Goal: Transaction & Acquisition: Purchase product/service

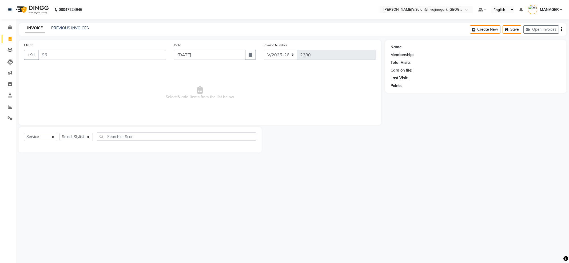
select select "4174"
select select "service"
type input "960700818"
click at [154, 57] on span "Add Client" at bounding box center [152, 54] width 21 height 5
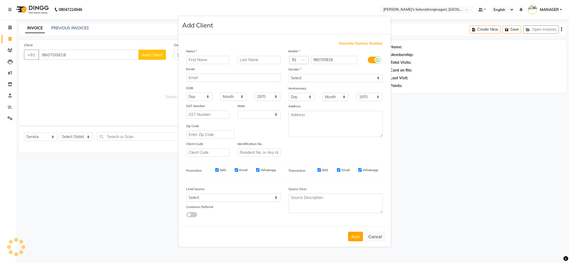
select select "22"
type input "[PERSON_NAME] 02"
click at [349, 77] on select "Select [DEMOGRAPHIC_DATA] [DEMOGRAPHIC_DATA] Other Prefer Not To Say" at bounding box center [336, 78] width 94 height 8
select select "[DEMOGRAPHIC_DATA]"
click at [289, 74] on select "Select [DEMOGRAPHIC_DATA] [DEMOGRAPHIC_DATA] Other Prefer Not To Say" at bounding box center [336, 78] width 94 height 8
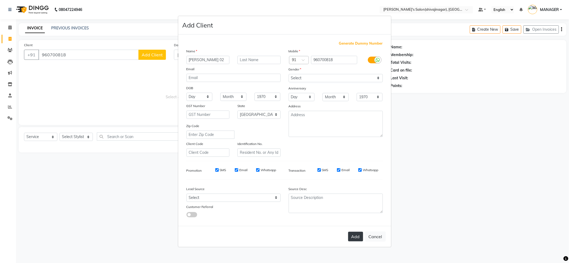
click at [355, 236] on button "Add" at bounding box center [355, 237] width 15 height 10
select select
select select "null"
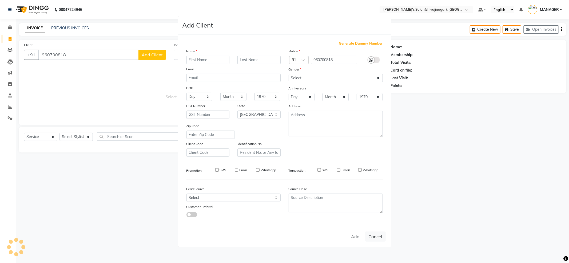
select select
checkbox input "false"
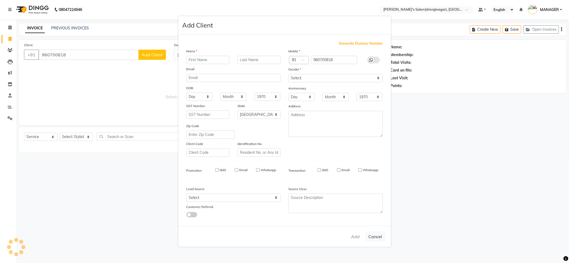
checkbox input "false"
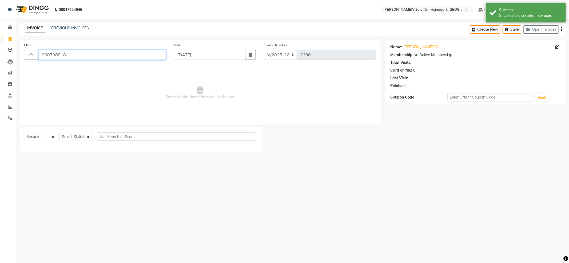
click at [69, 56] on input "960700818" at bounding box center [102, 55] width 128 height 10
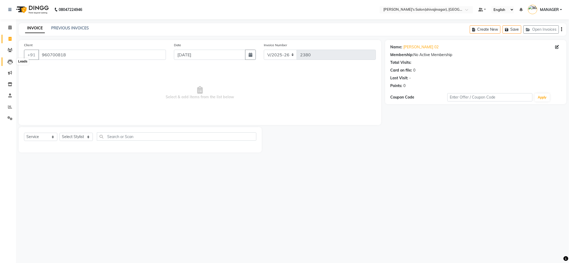
click at [12, 61] on icon at bounding box center [9, 61] width 5 height 5
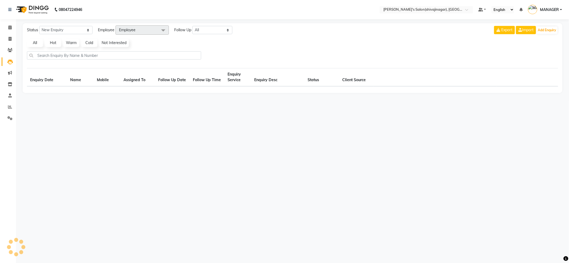
select select "10"
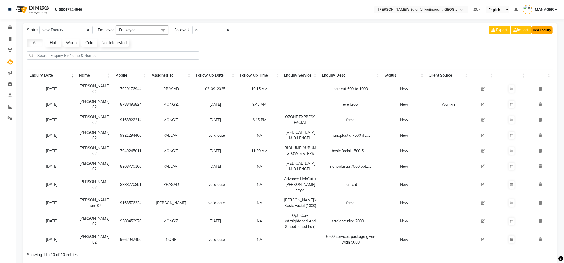
click at [540, 30] on button "Add Enquiry" at bounding box center [541, 29] width 21 height 7
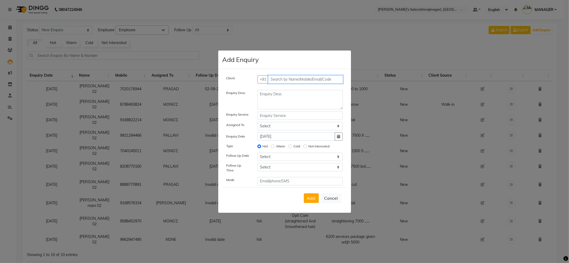
click at [283, 80] on input "text" at bounding box center [305, 79] width 75 height 8
paste input "960700818"
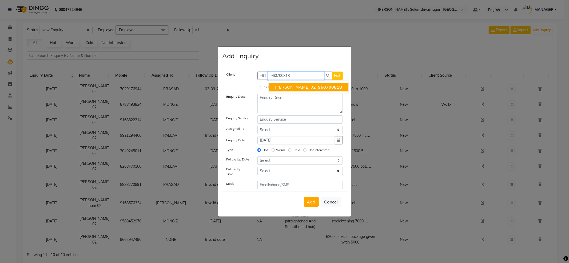
type input "960700818"
click at [287, 108] on textarea at bounding box center [299, 103] width 85 height 19
click at [289, 105] on textarea at bounding box center [299, 103] width 85 height 19
click at [307, 78] on div "Client [PHONE_NUMBER] Edit" at bounding box center [285, 78] width 124 height 13
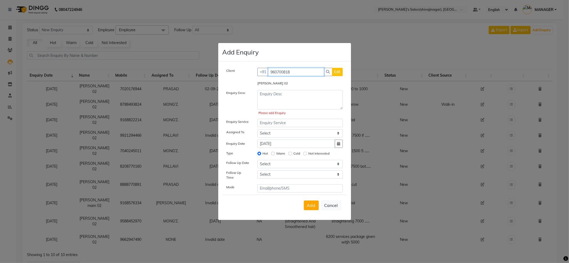
click at [307, 73] on input "960700818" at bounding box center [296, 72] width 56 height 8
click at [306, 73] on input "960700818" at bounding box center [296, 72] width 56 height 8
click at [305, 73] on input "960700818" at bounding box center [296, 72] width 56 height 8
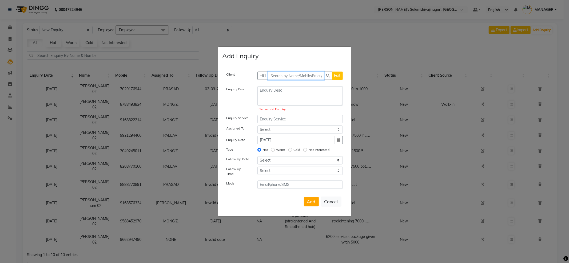
click at [302, 77] on input "text" at bounding box center [296, 76] width 56 height 8
paste input "960700818"
type input "960700818"
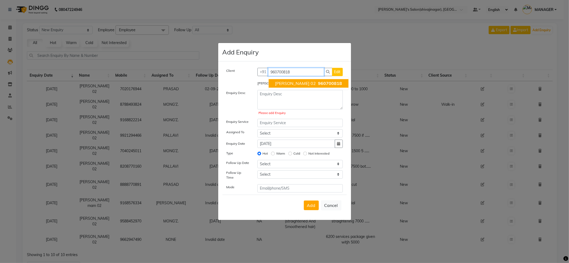
click at [318, 86] on span "960700818" at bounding box center [330, 83] width 24 height 5
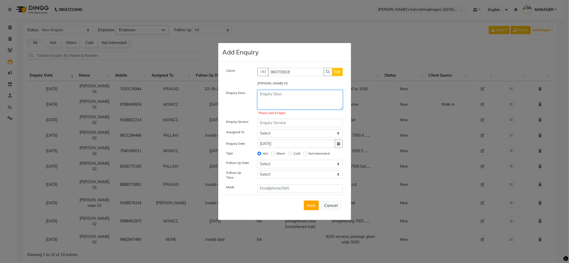
click at [292, 103] on textarea at bounding box center [299, 99] width 85 height 19
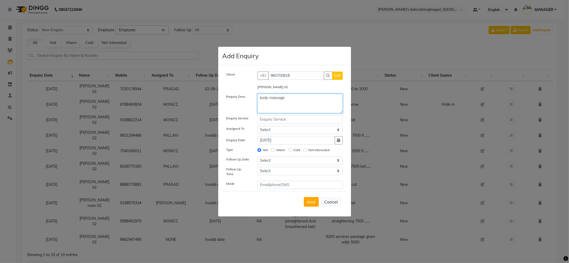
type textarea "body massage"
click at [280, 133] on select "Select [PERSON_NAME] R AKKI [PERSON_NAME] MANAGER MISS STAFF MONG'Z. [PERSON_NA…" at bounding box center [299, 130] width 85 height 8
select select "21626"
click at [257, 127] on select "Select [PERSON_NAME] R AKKI [PERSON_NAME] MANAGER MISS STAFF MONG'Z. [PERSON_NA…" at bounding box center [299, 130] width 85 height 8
click at [297, 162] on select "Select [DATE] [DATE] [DATE] ([DATE]) [DATE] ([DATE]) [DATE] ([DATE]) [DATE] ([D…" at bounding box center [299, 160] width 85 height 8
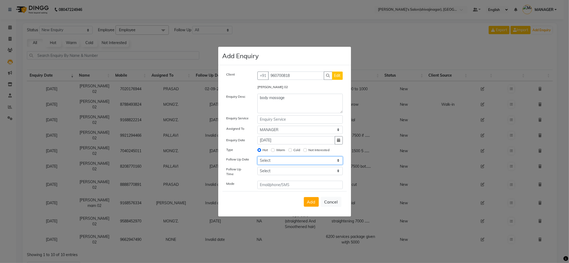
select select "[DATE]"
click at [257, 158] on select "Select [DATE] [DATE] [DATE] ([DATE]) [DATE] ([DATE]) [DATE] ([DATE]) [DATE] ([D…" at bounding box center [299, 160] width 85 height 8
click at [290, 172] on select "Select 07:00 AM 07:15 AM 07:30 AM 07:45 AM 08:00 AM 08:15 AM 08:30 AM 08:45 AM …" at bounding box center [299, 171] width 85 height 8
click at [257, 168] on select "Select 07:00 AM 07:15 AM 07:30 AM 07:45 AM 08:00 AM 08:15 AM 08:30 AM 08:45 AM …" at bounding box center [299, 171] width 85 height 8
click at [328, 171] on select "Select 07:00 AM 07:15 AM 07:30 AM 07:45 AM 08:00 AM 08:15 AM 08:30 AM 08:45 AM …" at bounding box center [299, 171] width 85 height 8
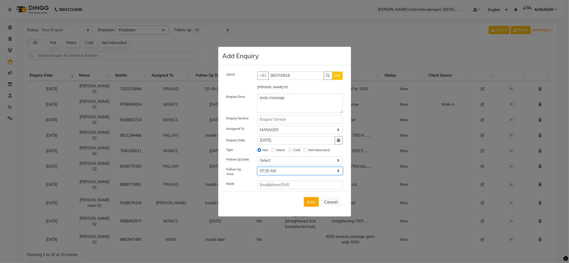
select select "1140"
click at [257, 168] on select "Select 07:00 AM 07:15 AM 07:30 AM 07:45 AM 08:00 AM 08:15 AM 08:30 AM 08:45 AM …" at bounding box center [299, 171] width 85 height 8
click at [311, 200] on span "Add" at bounding box center [311, 201] width 9 height 5
select select
radio input "false"
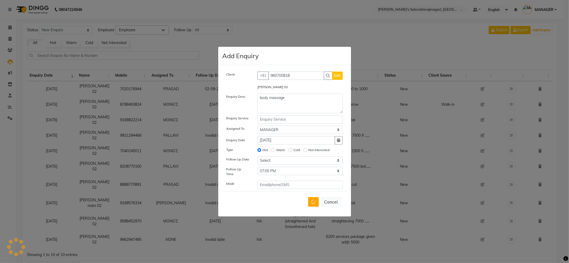
select select
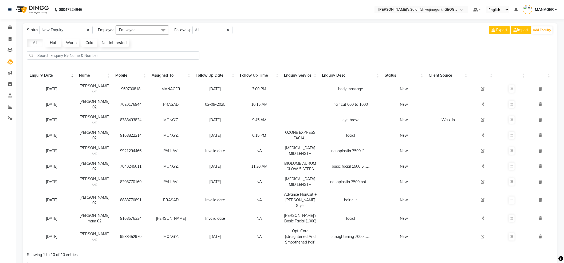
click at [285, 57] on div at bounding box center [290, 57] width 530 height 13
click at [12, 38] on span at bounding box center [9, 39] width 9 height 6
select select "service"
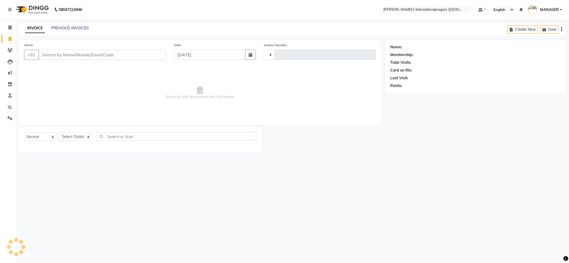
type input "2380"
select select "4174"
click at [54, 57] on input "Client" at bounding box center [102, 55] width 128 height 10
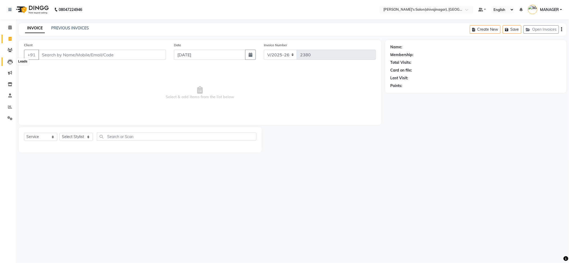
click at [10, 63] on icon at bounding box center [9, 61] width 5 height 5
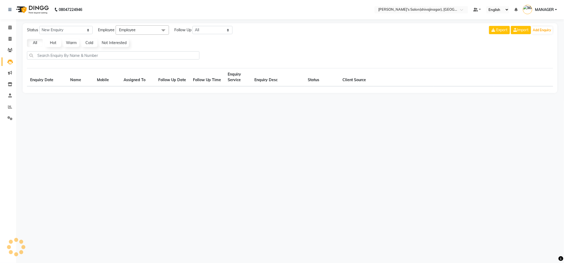
select select "10"
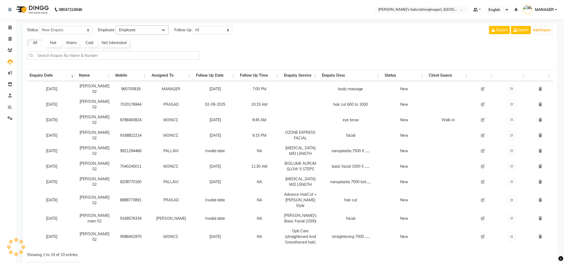
click at [481, 91] on icon at bounding box center [483, 89] width 4 height 4
select select "21626"
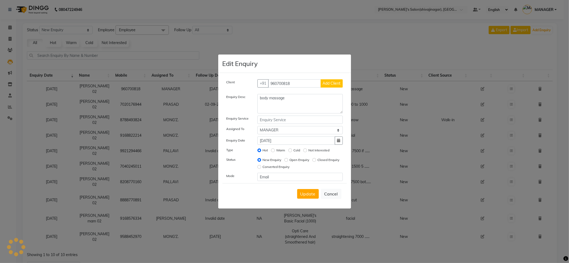
click at [332, 80] on button "Add Client" at bounding box center [332, 83] width 22 height 8
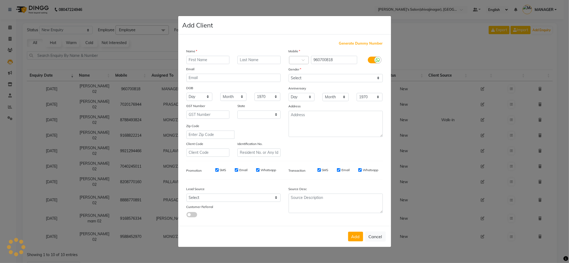
select select "22"
click at [477, 51] on ngb-modal-window "Add Client Generate Dummy Number Name Email DOB Day 01 02 03 04 05 06 07 08 09 …" at bounding box center [284, 131] width 569 height 263
click at [213, 58] on input "text" at bounding box center [207, 60] width 43 height 8
type input "[PERSON_NAME] 02"
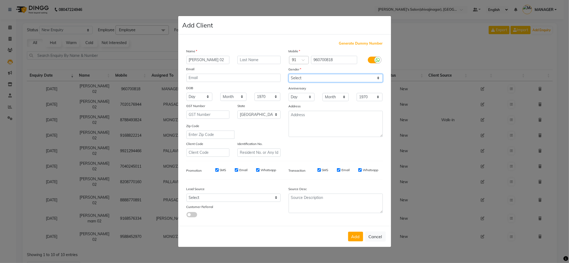
click at [297, 76] on select "Select [DEMOGRAPHIC_DATA] [DEMOGRAPHIC_DATA] Other Prefer Not To Say" at bounding box center [336, 78] width 94 height 8
select select "[DEMOGRAPHIC_DATA]"
click at [289, 74] on select "Select [DEMOGRAPHIC_DATA] [DEMOGRAPHIC_DATA] Other Prefer Not To Say" at bounding box center [336, 78] width 94 height 8
click at [354, 234] on button "Add" at bounding box center [355, 237] width 15 height 10
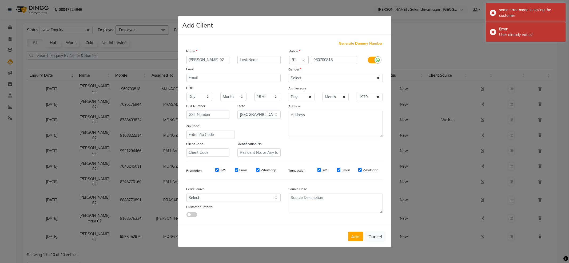
click at [443, 45] on ngb-modal-window "Add Client Generate Dummy Number Name [PERSON_NAME] 02 Email DOB Day 01 02 03 0…" at bounding box center [284, 131] width 569 height 263
drag, startPoint x: 443, startPoint y: 45, endPoint x: 360, endPoint y: 242, distance: 213.9
click at [442, 47] on ngb-modal-window "Add Client Generate Dummy Number Name [PERSON_NAME] 02 Email DOB Day 01 02 03 0…" at bounding box center [284, 131] width 569 height 263
click at [383, 234] on button "Cancel" at bounding box center [375, 236] width 21 height 10
select select
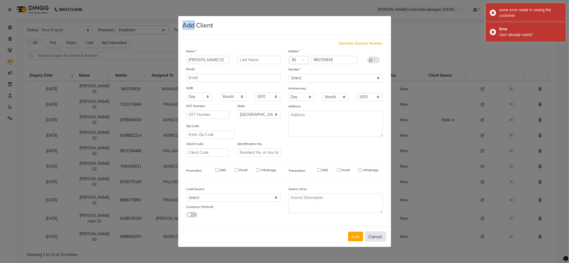
select select
select select "null"
select select
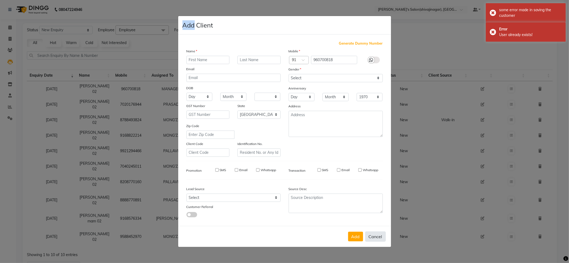
select select
checkbox input "false"
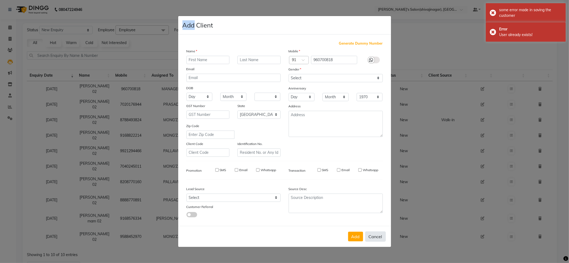
checkbox input "false"
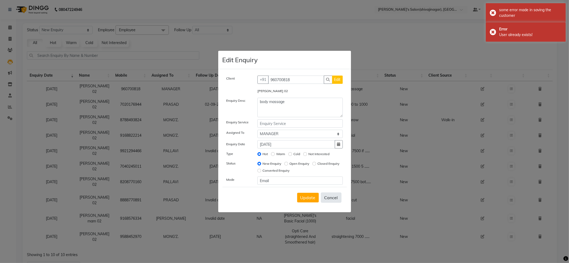
click at [334, 199] on button "Cancel" at bounding box center [331, 197] width 21 height 10
select select
radio input "false"
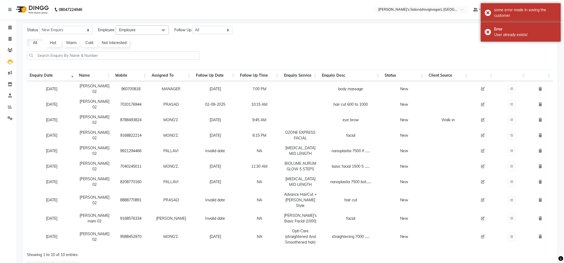
click at [17, 39] on main "Status New Enquiry Open Enquiry Converted Enquiry All All New Open Converted Em…" at bounding box center [290, 156] width 548 height 267
click at [11, 37] on icon at bounding box center [10, 39] width 3 height 4
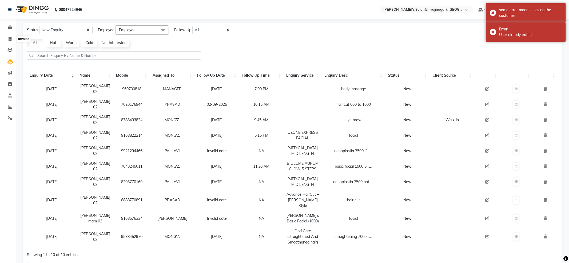
select select "service"
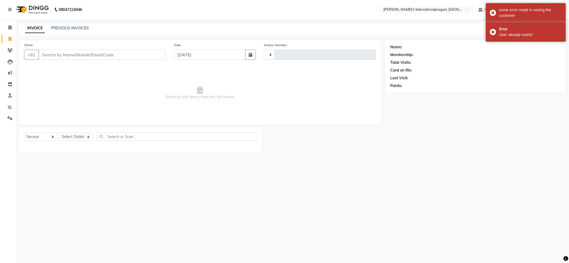
type input "2380"
select select "4174"
click at [63, 51] on input "Client" at bounding box center [102, 55] width 128 height 10
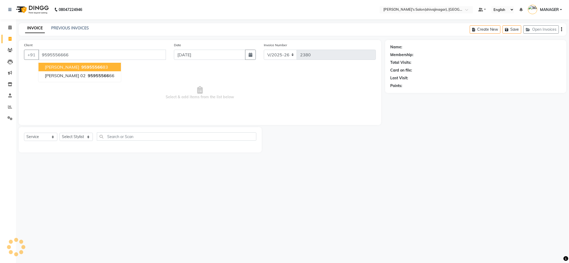
type input "9595556666"
click at [349, 85] on span "Select & add items from the list below" at bounding box center [200, 92] width 352 height 53
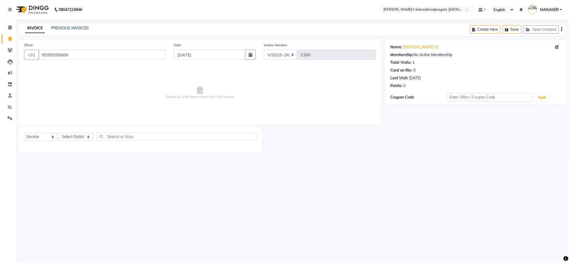
click at [98, 88] on span "Select & add items from the list below" at bounding box center [200, 92] width 352 height 53
click at [76, 129] on div "Select Service Product Membership Package Voucher Prepaid Gift Card Select Styl…" at bounding box center [140, 139] width 243 height 25
click at [75, 134] on select "Select Stylist [PERSON_NAME] R AKKI [PERSON_NAME] MANAGER MISS STAFF [PERSON_NA…" at bounding box center [75, 137] width 33 height 8
select select "67083"
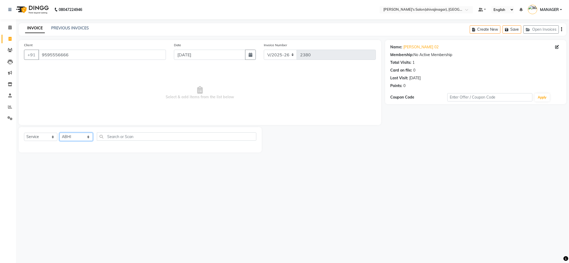
click at [59, 133] on select "Select Stylist [PERSON_NAME] R AKKI [PERSON_NAME] MANAGER MISS STAFF [PERSON_NA…" at bounding box center [75, 137] width 33 height 8
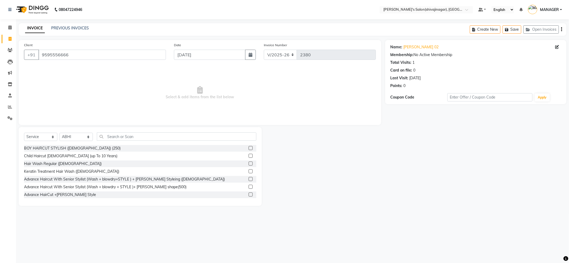
click at [124, 129] on div "Select Service Product Membership Package Voucher Prepaid Gift Card Select Styl…" at bounding box center [140, 166] width 243 height 79
click at [116, 136] on input "text" at bounding box center [177, 136] width 160 height 8
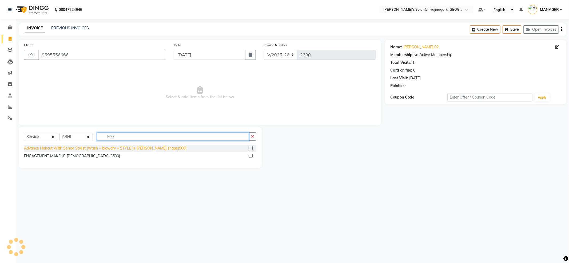
type input "500"
click at [115, 146] on div "Advance Haircut With Senior Stylist (Wash + blowdry + STYLE )+ [PERSON_NAME] sh…" at bounding box center [105, 148] width 162 height 6
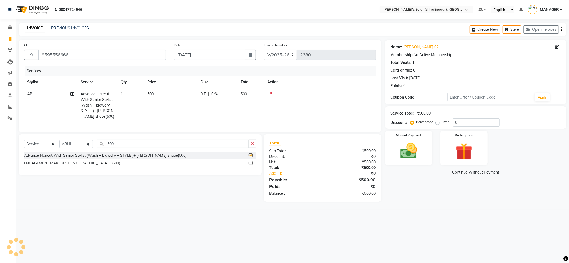
checkbox input "false"
click at [142, 115] on td "1" at bounding box center [130, 105] width 27 height 34
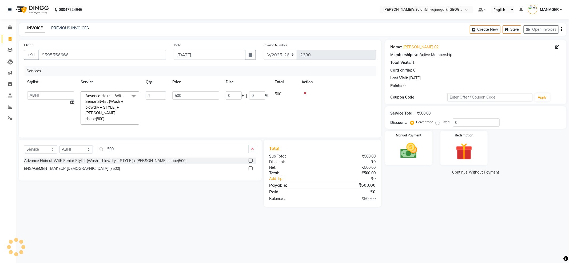
click at [436, 178] on div "Name: [PERSON_NAME] 02 Membership: No Active Membership Total Visits: 1 Card on…" at bounding box center [477, 123] width 185 height 167
click at [420, 153] on img at bounding box center [409, 151] width 29 height 20
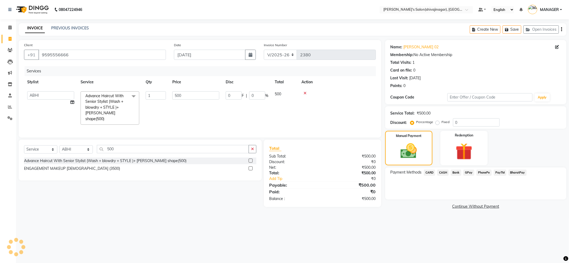
click at [510, 197] on div "Payment Methods CARD CASH Bank GPay PhonePe PayTM BharatPay" at bounding box center [475, 183] width 181 height 32
click at [503, 188] on div "Payment Methods CARD CASH Bank GPay PhonePe PayTM BharatPay" at bounding box center [475, 183] width 181 height 32
click at [497, 172] on span "PayTM" at bounding box center [500, 172] width 13 height 6
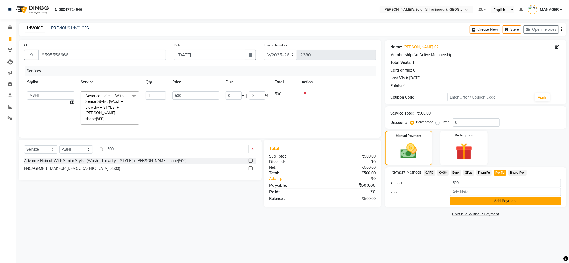
click at [501, 204] on button "Add Payment" at bounding box center [505, 201] width 111 height 8
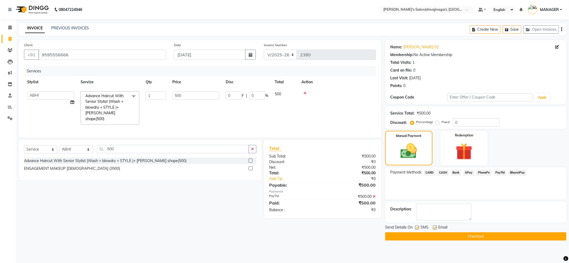
click at [456, 197] on div "Payment Methods CARD CASH Bank GPay PhonePe PayTM BharatPay" at bounding box center [475, 183] width 181 height 32
click at [473, 237] on button "Checkout" at bounding box center [475, 236] width 181 height 8
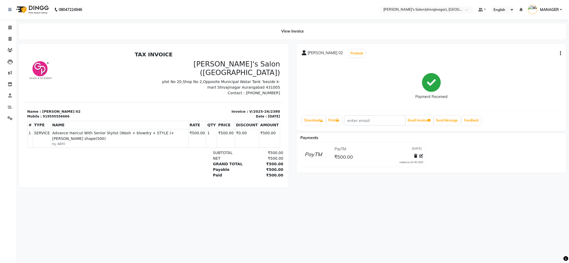
click at [460, 195] on main "View Invoice [PERSON_NAME] 02 Prebook Payment Received Download Print Email Inv…" at bounding box center [292, 109] width 553 height 172
click at [11, 40] on icon at bounding box center [10, 39] width 3 height 4
select select "service"
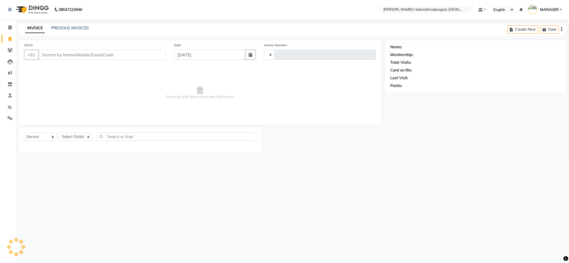
type input "2381"
select select "4174"
click at [109, 77] on span "Select & add items from the list below" at bounding box center [200, 92] width 352 height 53
click at [80, 27] on link "PREVIOUS INVOICES" at bounding box center [70, 28] width 38 height 5
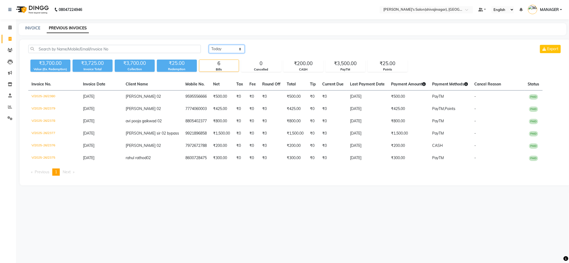
click at [233, 51] on select "[DATE] [DATE] Custom Range" at bounding box center [227, 49] width 36 height 8
click at [341, 53] on div "[DATE] [DATE] Custom Range Export" at bounding box center [385, 49] width 353 height 8
click at [547, 12] on span "MANAGER" at bounding box center [549, 10] width 19 height 6
click at [530, 42] on link "Sign out" at bounding box center [534, 38] width 49 height 8
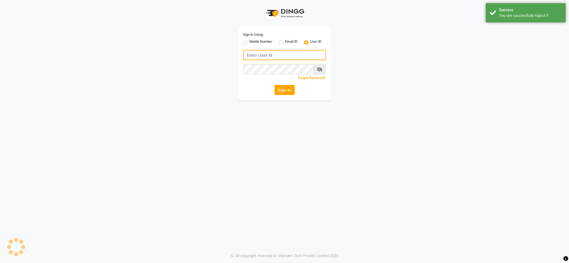
type input "7888029666"
click at [255, 42] on label "Mobile Number" at bounding box center [261, 42] width 23 height 6
click at [253, 42] on input "Mobile Number" at bounding box center [251, 40] width 3 height 3
radio input "true"
radio input "false"
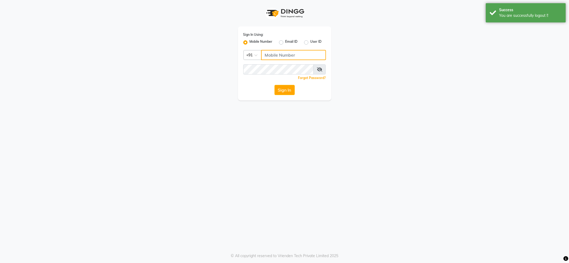
click at [282, 53] on input "Username" at bounding box center [293, 55] width 65 height 10
type input "7888039666"
click at [286, 94] on button "Sign In" at bounding box center [285, 90] width 20 height 10
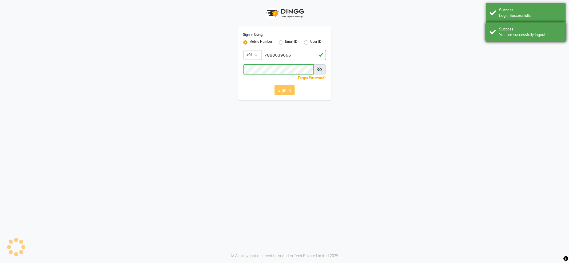
click at [523, 35] on div "You are successfully logout !!" at bounding box center [530, 35] width 63 height 6
